Goal: Navigation & Orientation: Find specific page/section

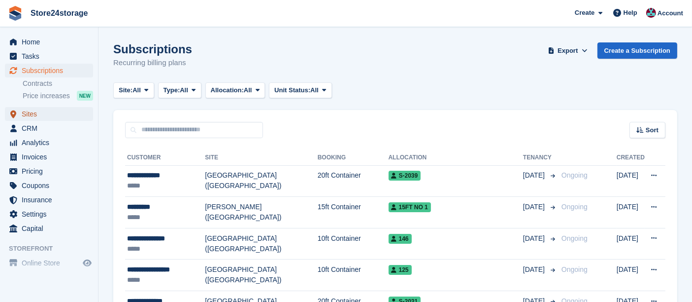
click at [43, 110] on span "Sites" at bounding box center [51, 114] width 59 height 14
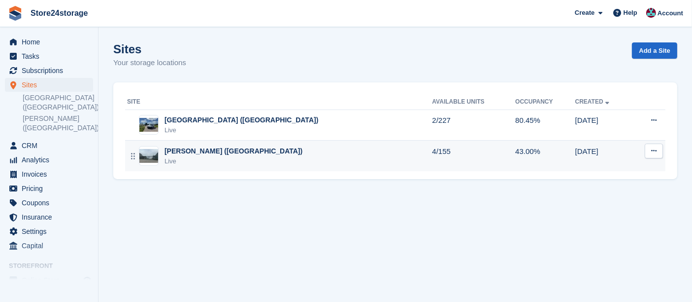
click at [213, 149] on div "[PERSON_NAME] ([GEOGRAPHIC_DATA])" at bounding box center [234, 151] width 138 height 10
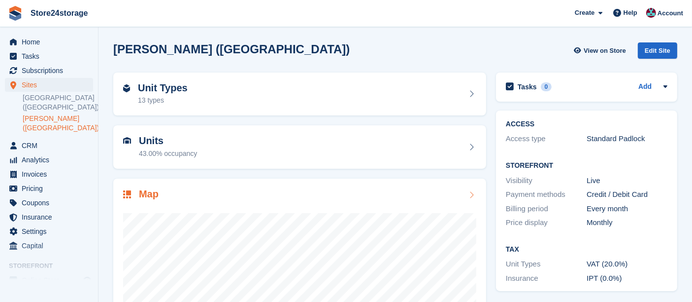
click at [300, 201] on div at bounding box center [299, 299] width 353 height 197
